Goal: Task Accomplishment & Management: Use online tool/utility

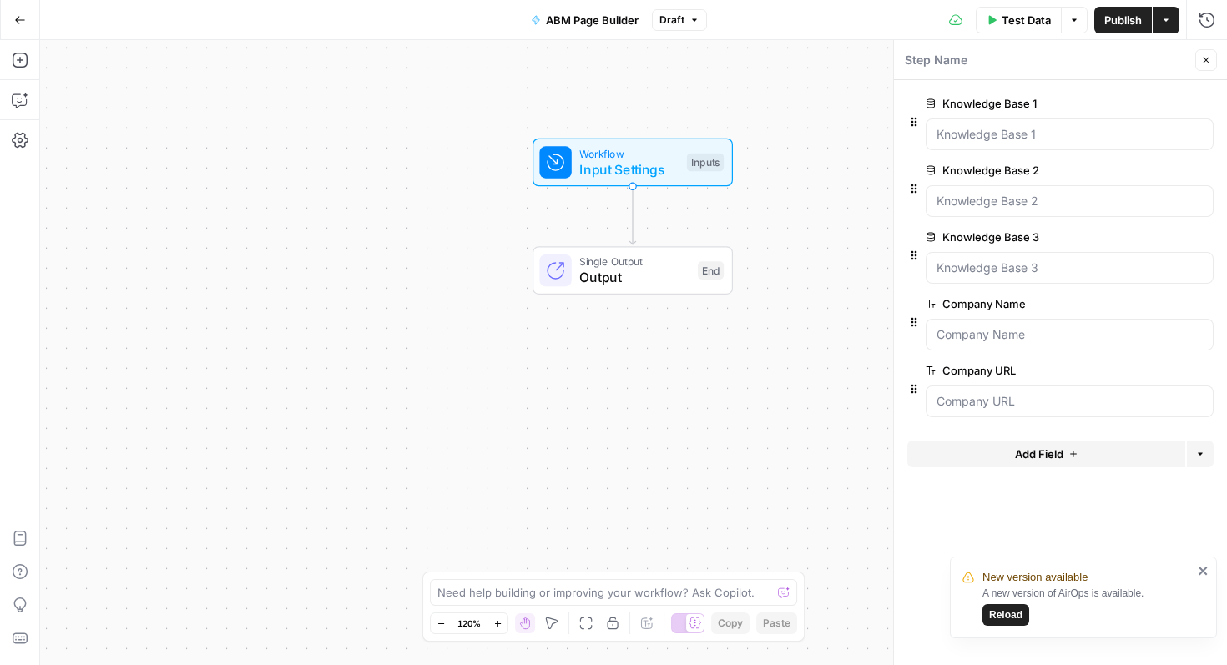
click at [1171, 100] on button "edit field" at bounding box center [1158, 104] width 64 height 20
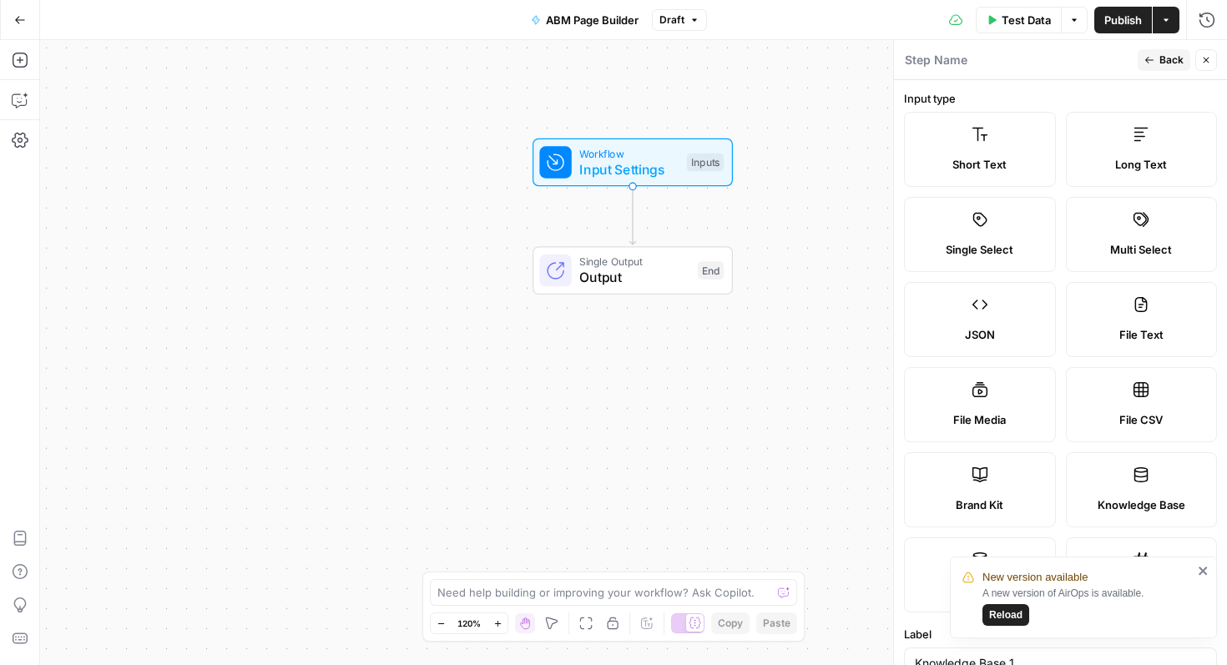
scroll to position [340, 0]
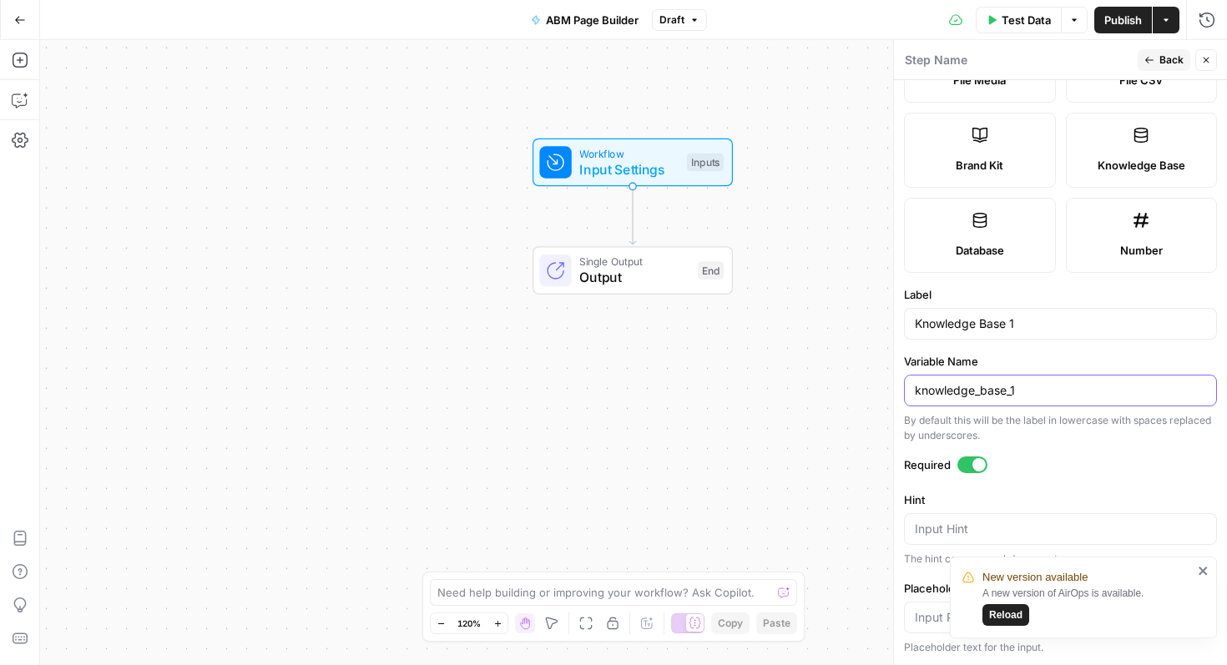
click at [1040, 385] on input "knowledge_base_1" at bounding box center [1060, 390] width 291 height 17
click at [1155, 65] on div "Publish P" at bounding box center [1122, 56] width 74 height 30
click at [1168, 64] on span "Back" at bounding box center [1172, 60] width 24 height 15
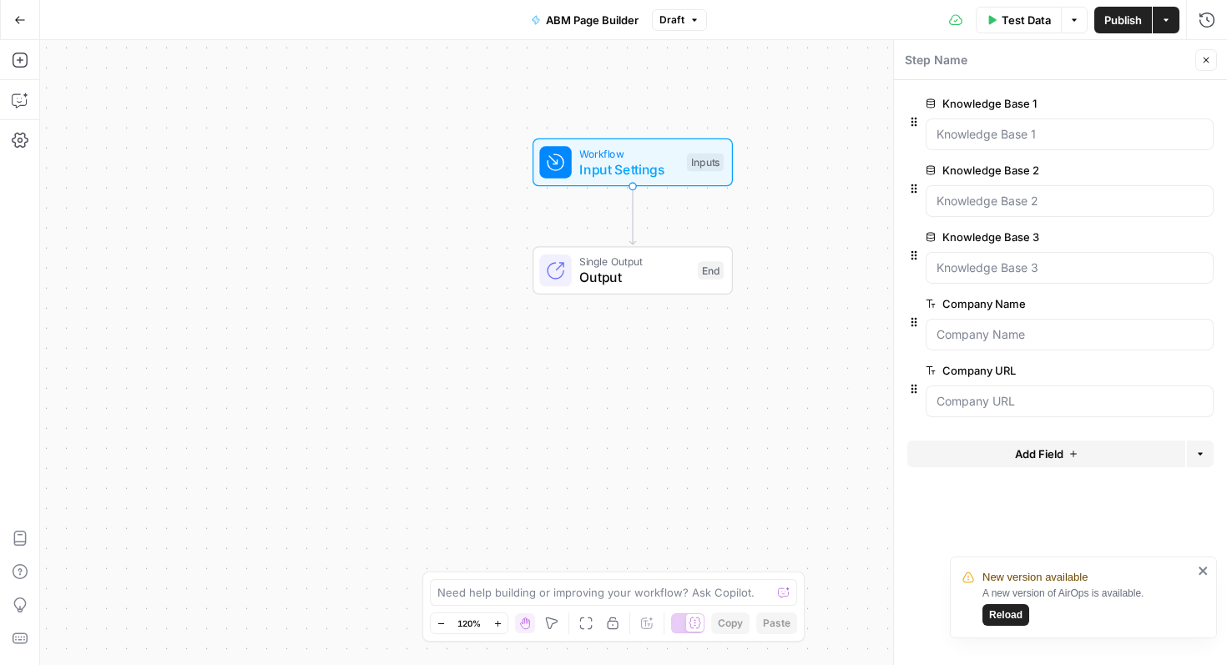
click at [1068, 465] on button "Add Field" at bounding box center [1047, 454] width 278 height 27
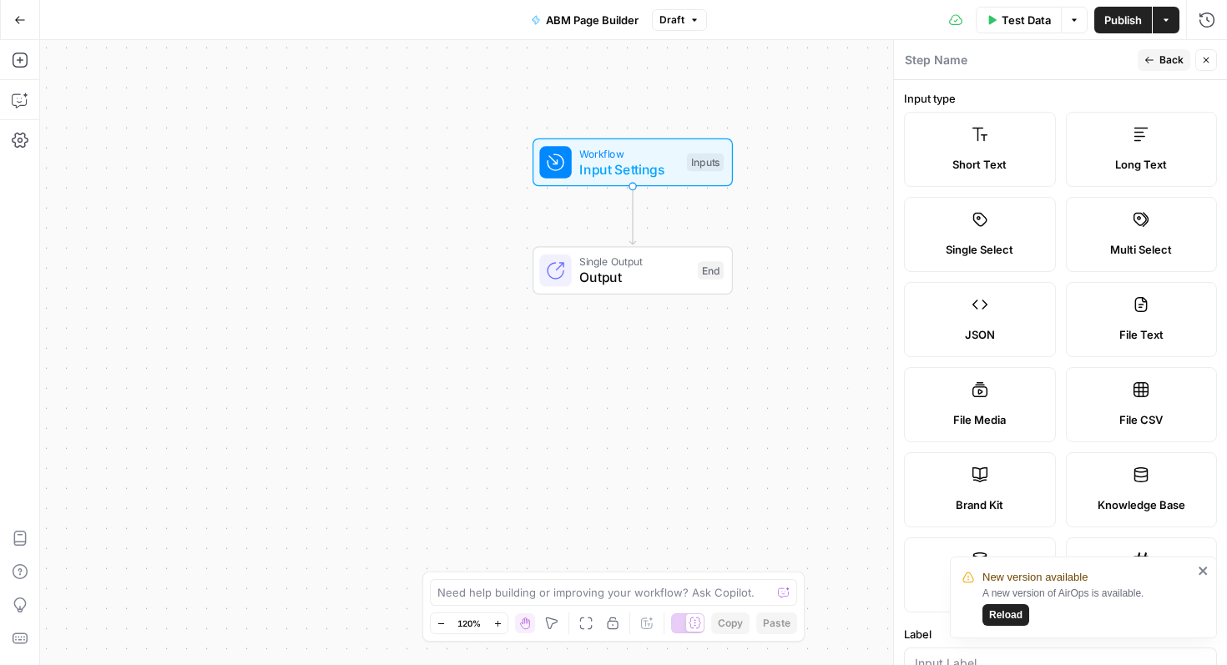
click at [1148, 476] on icon at bounding box center [1141, 475] width 17 height 17
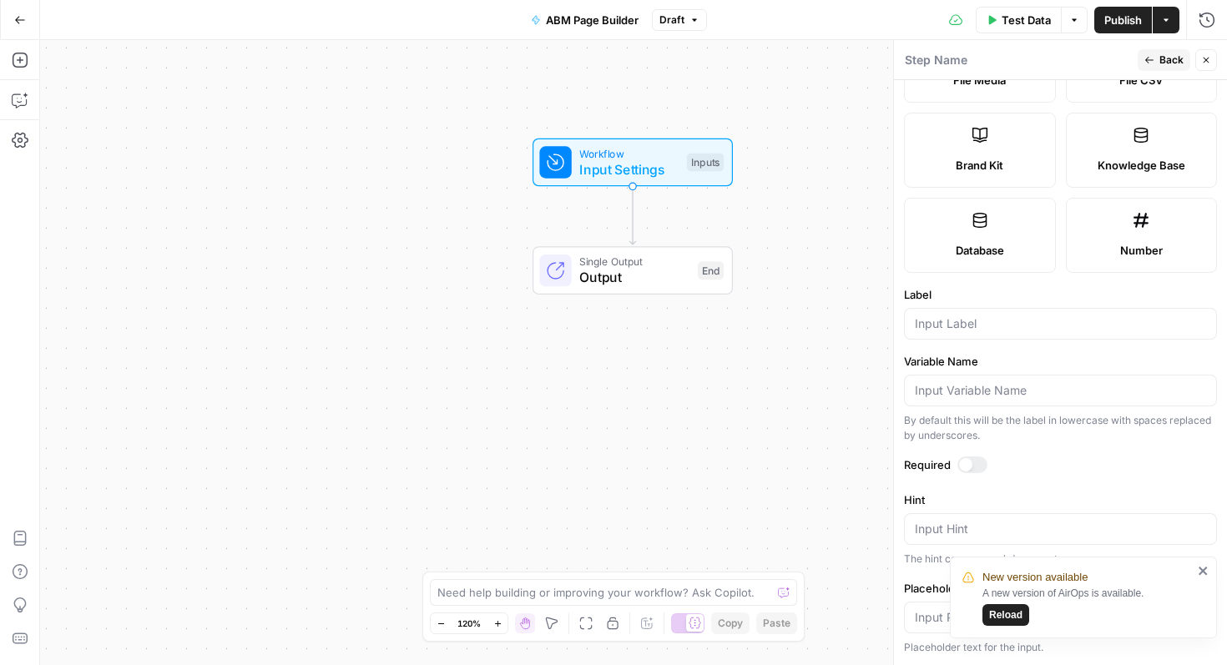
click at [1041, 336] on div at bounding box center [1060, 324] width 313 height 32
paste input "knowledge_base_1"
type input "knowledge_base_4"
drag, startPoint x: 975, startPoint y: 459, endPoint x: 1127, endPoint y: 502, distance: 157.8
click at [975, 459] on div at bounding box center [973, 465] width 30 height 17
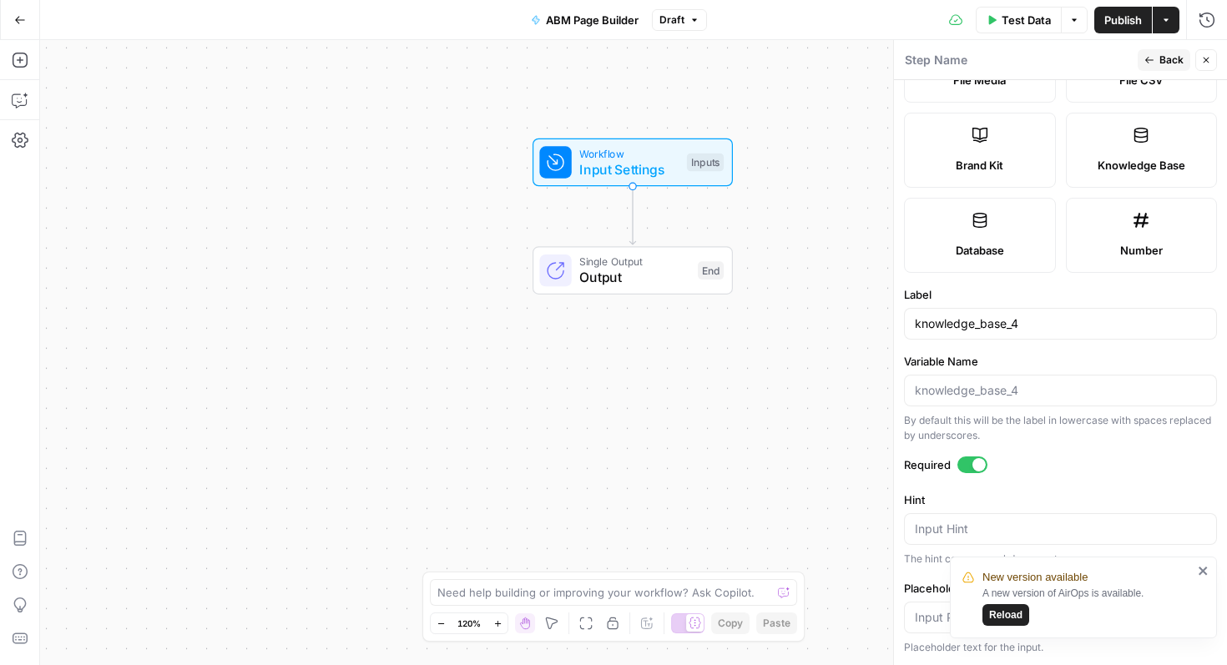
click at [1205, 570] on icon "close" at bounding box center [1204, 570] width 12 height 13
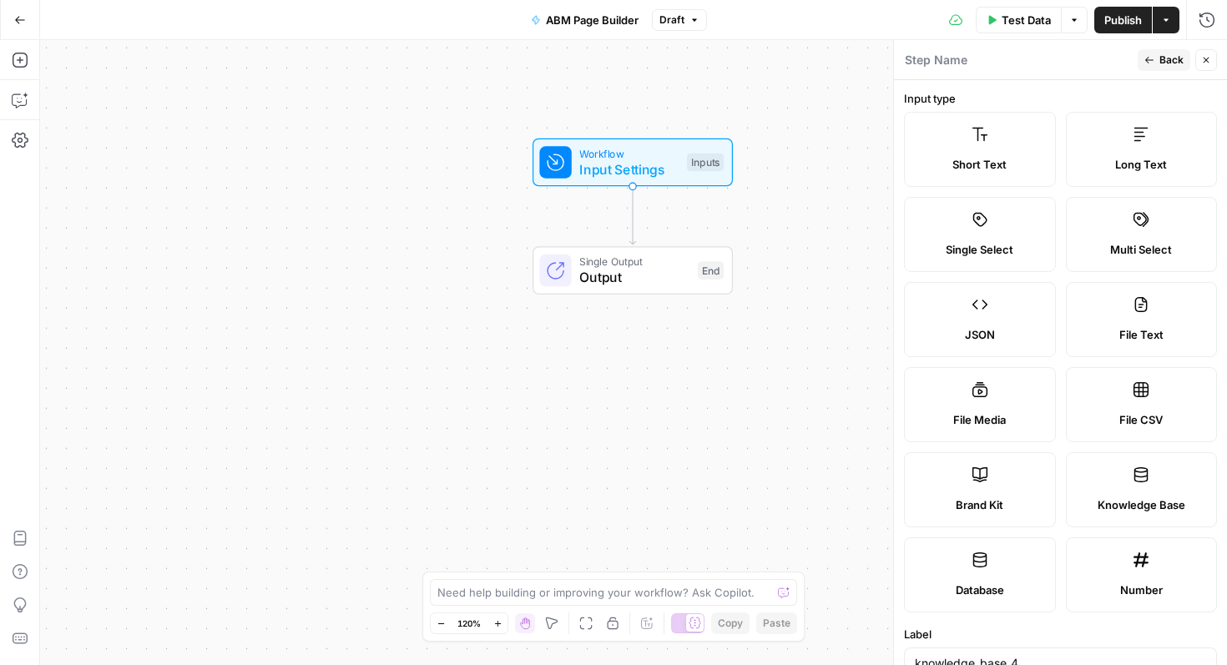
click at [1154, 55] on icon "button" at bounding box center [1150, 60] width 10 height 10
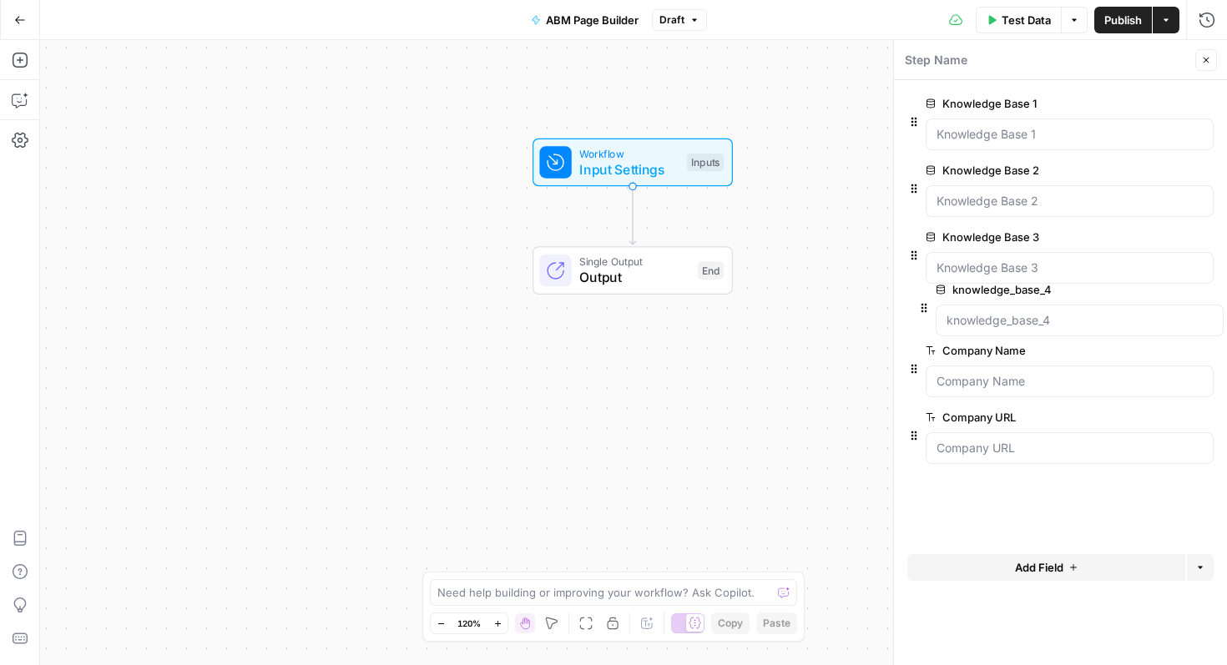
drag, startPoint x: 911, startPoint y: 458, endPoint x: 921, endPoint y: 306, distance: 153.1
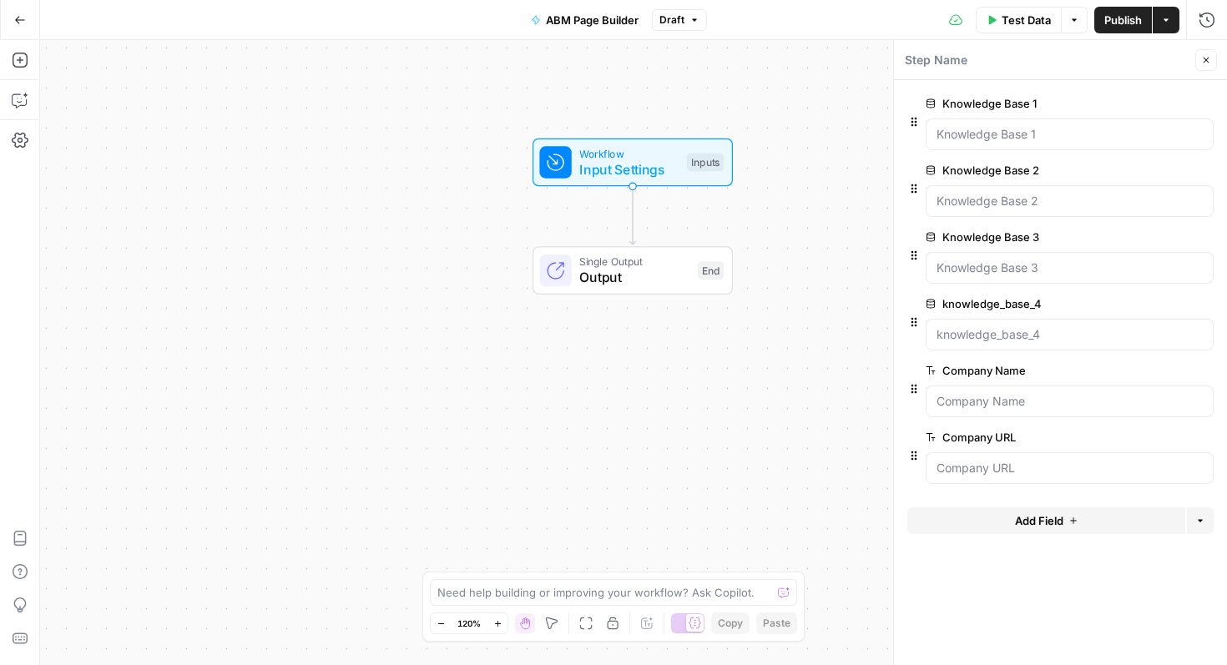
click at [1015, 18] on span "Test Data" at bounding box center [1026, 20] width 49 height 17
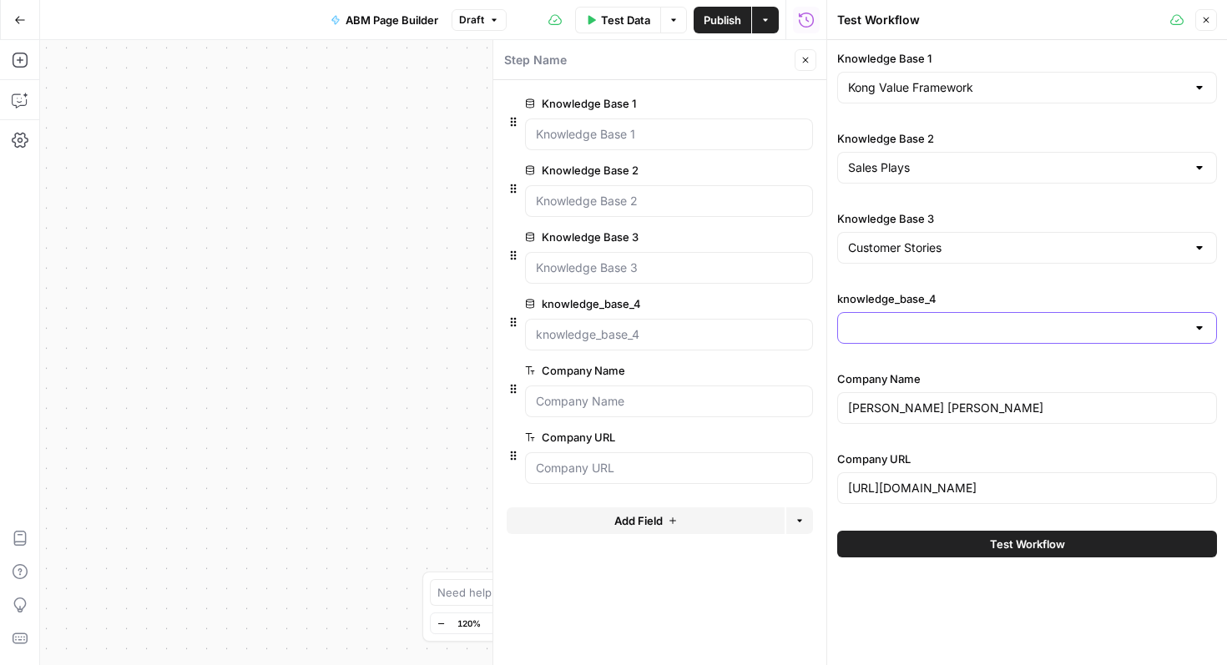
click at [974, 333] on input "knowledge_base_4" at bounding box center [1017, 328] width 338 height 17
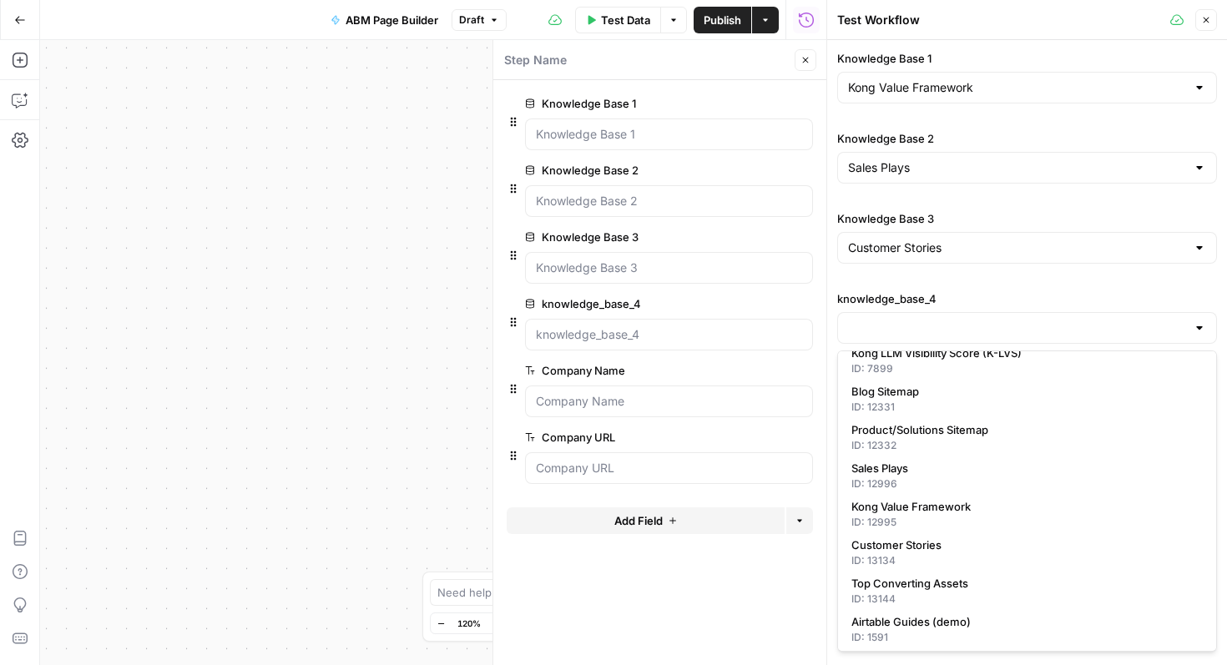
scroll to position [59, 0]
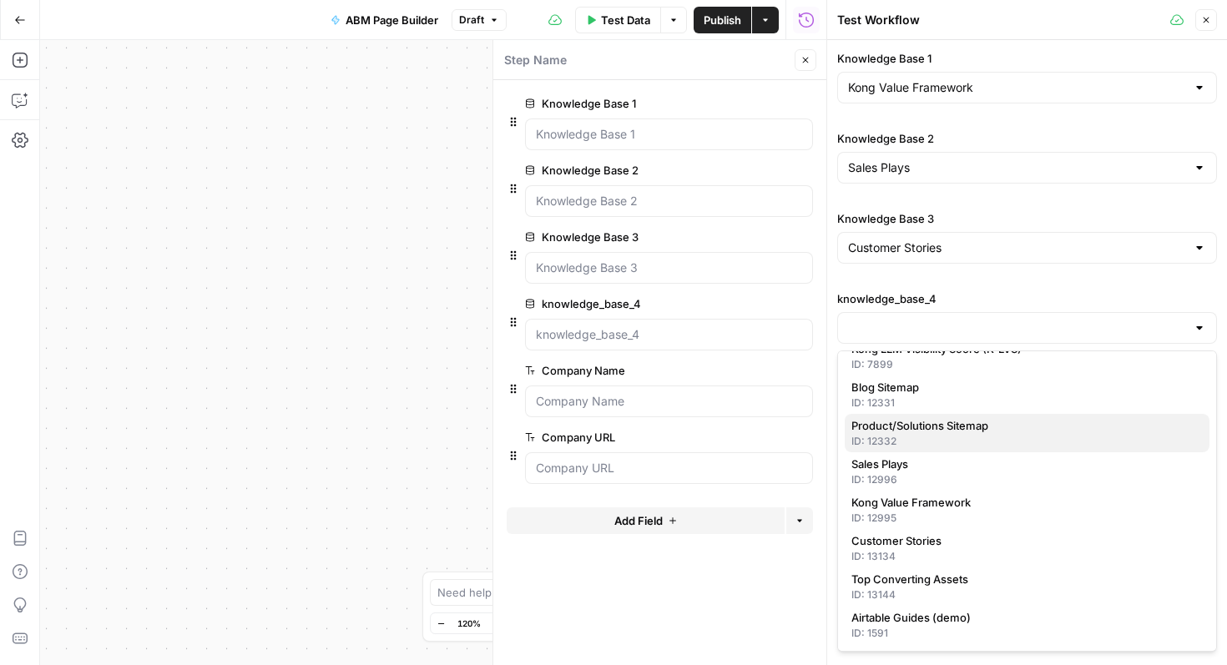
click at [1053, 433] on span "Product/Solutions Sitemap" at bounding box center [1024, 425] width 345 height 17
type input "Product/Solutions Sitemap"
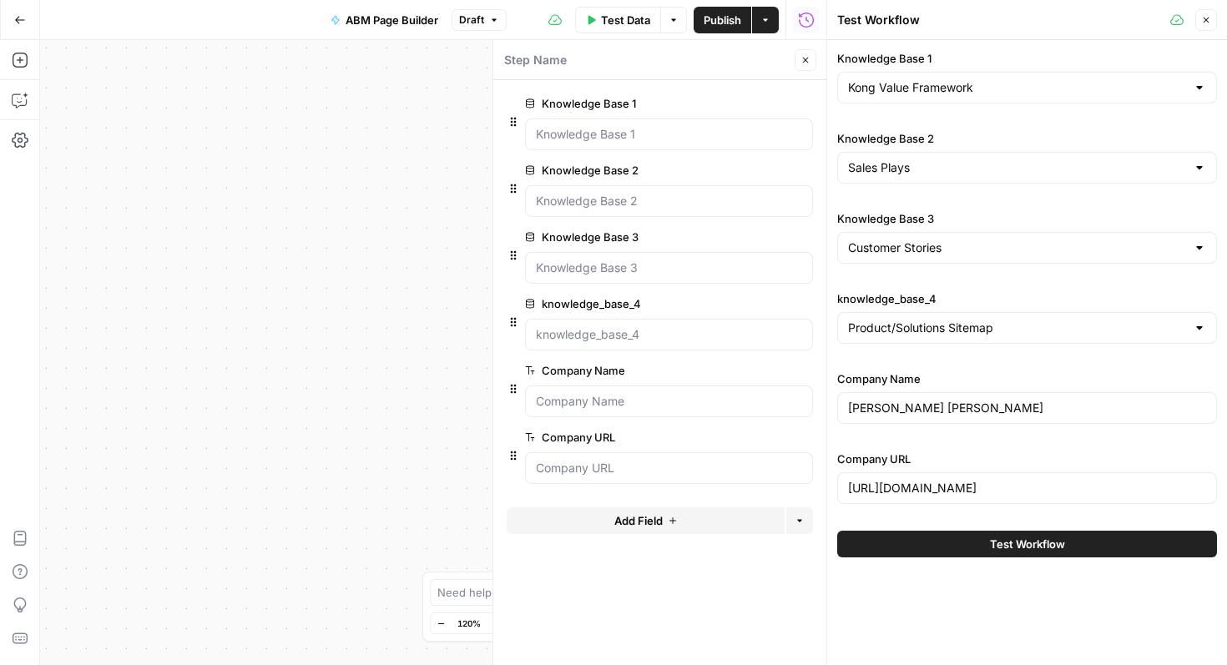
click at [1202, 20] on icon "button" at bounding box center [1207, 20] width 10 height 10
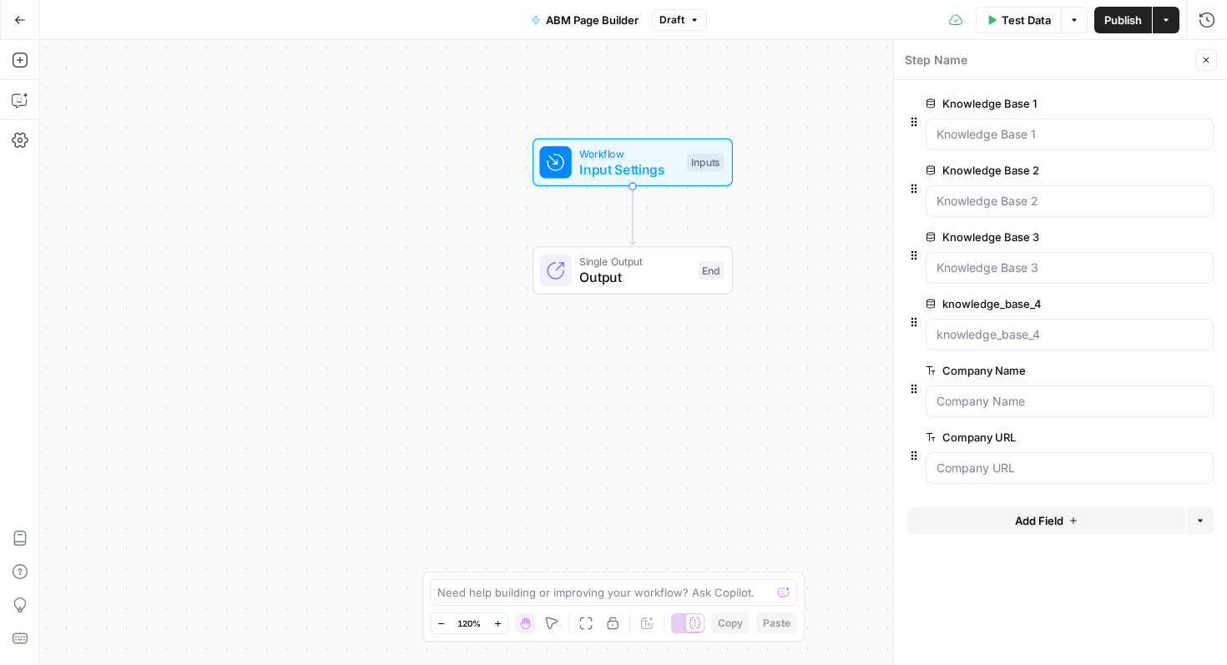
click at [1018, 12] on span "Test Data" at bounding box center [1026, 20] width 49 height 17
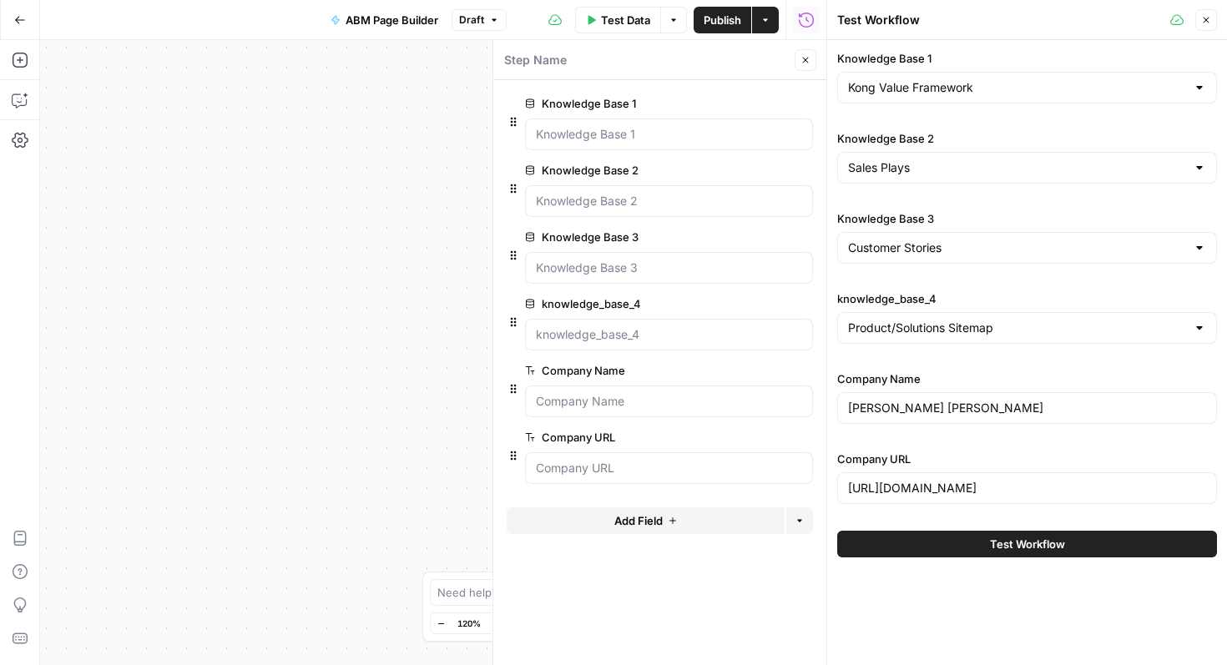
click at [1205, 23] on icon "button" at bounding box center [1207, 20] width 10 height 10
